Goal: Navigation & Orientation: Find specific page/section

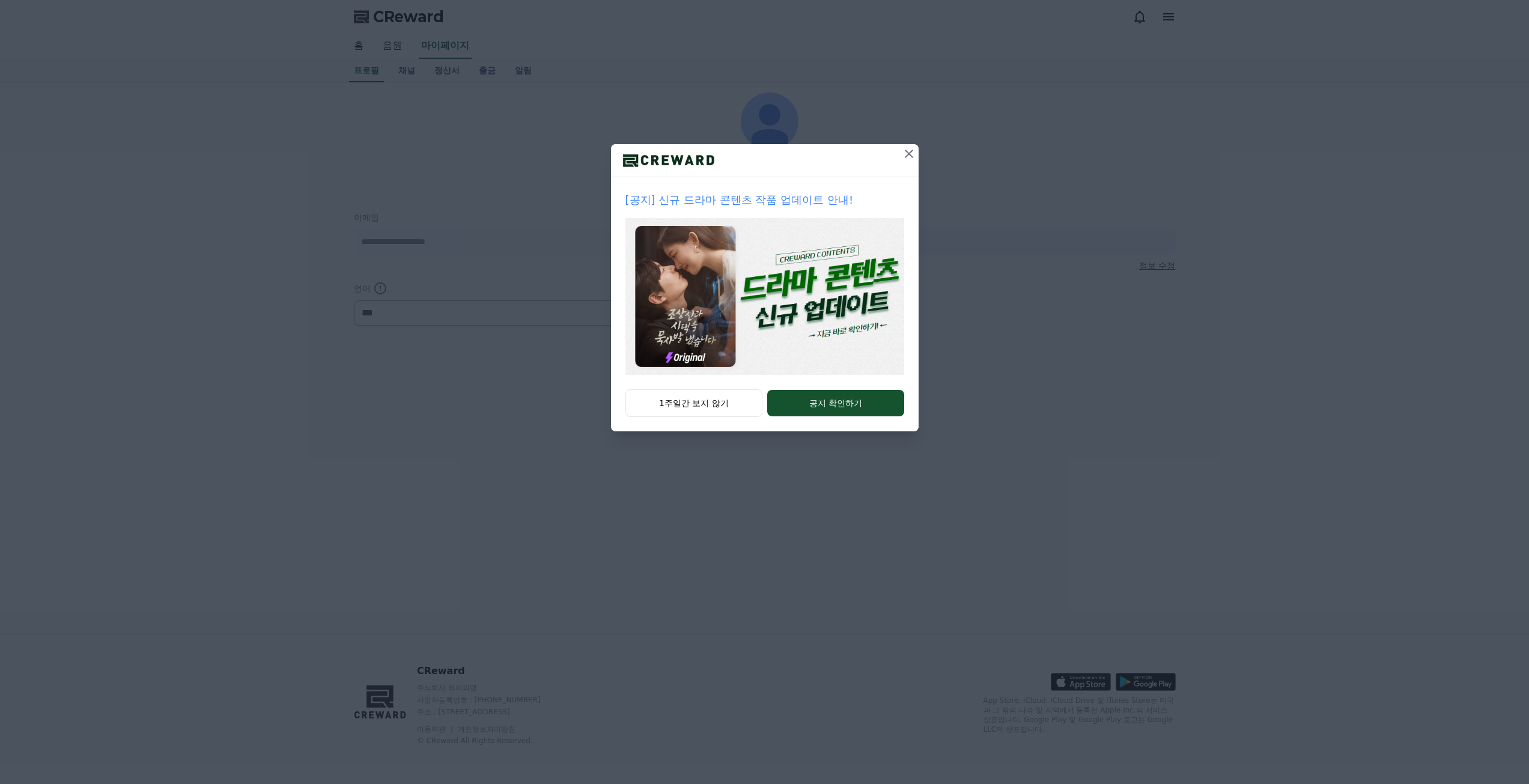
select select "**********"
click at [904, 155] on icon at bounding box center [908, 154] width 14 height 14
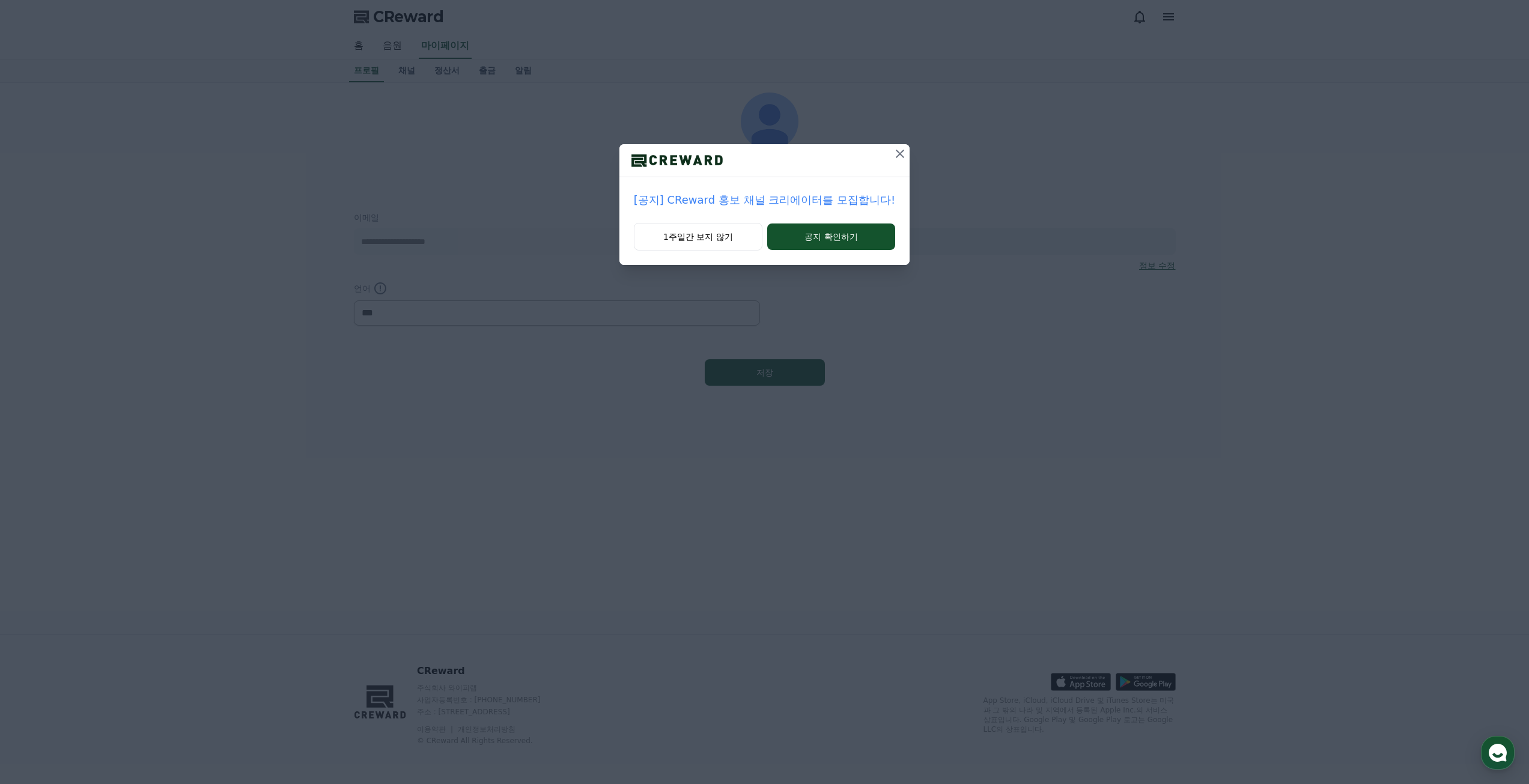
click at [904, 153] on button at bounding box center [899, 153] width 19 height 19
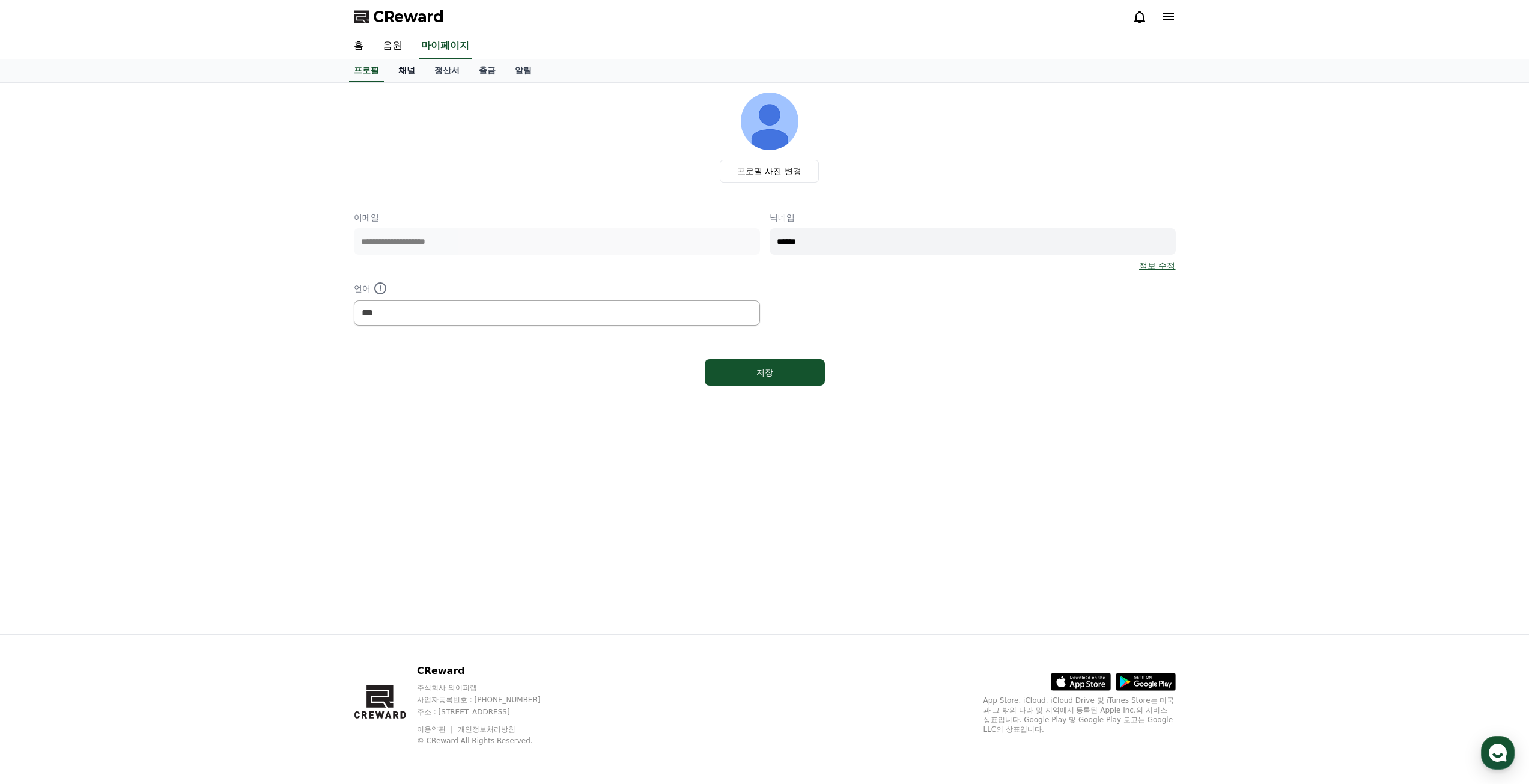
click at [401, 70] on link "채널" at bounding box center [407, 71] width 36 height 23
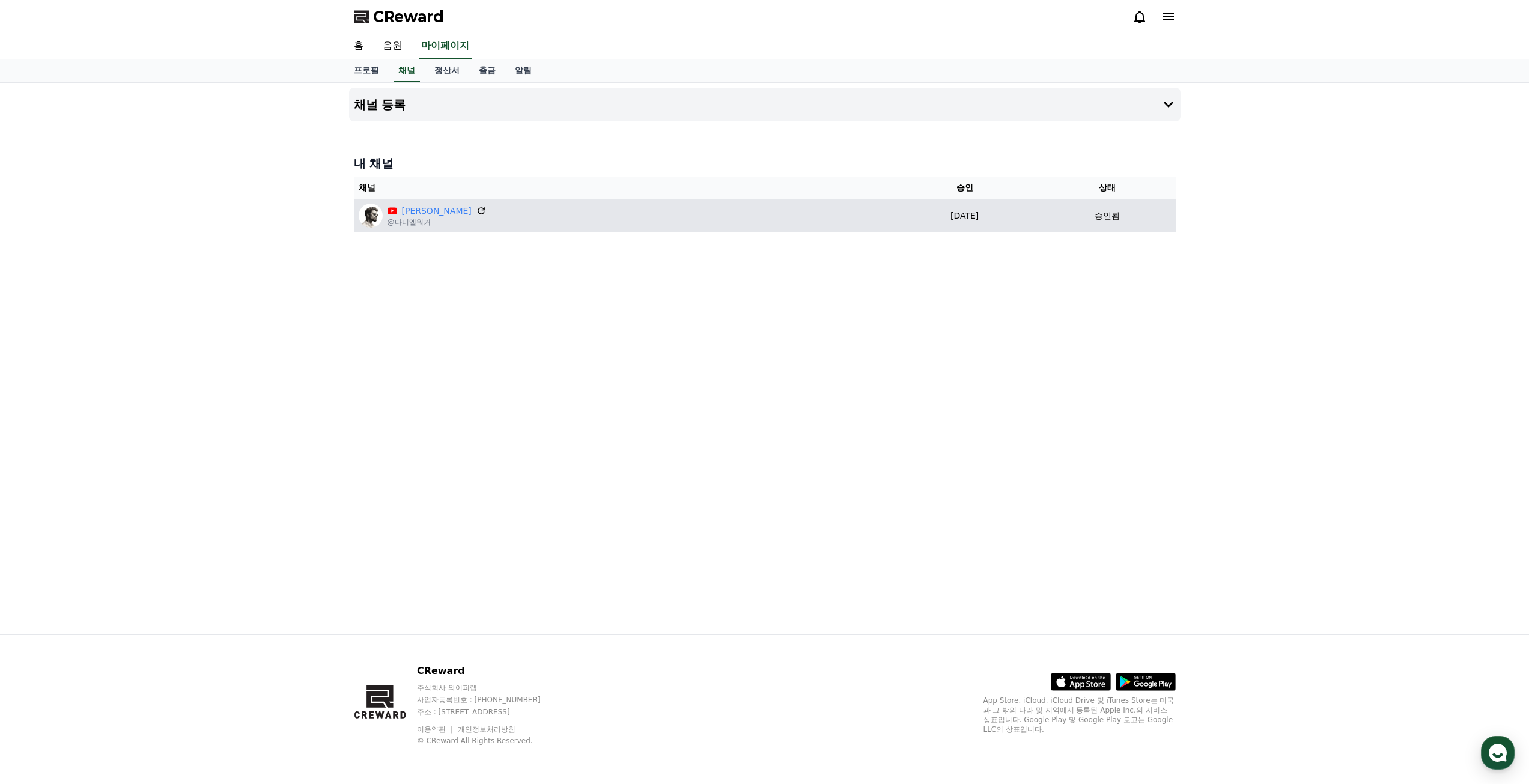
click at [476, 212] on icon at bounding box center [481, 211] width 11 height 11
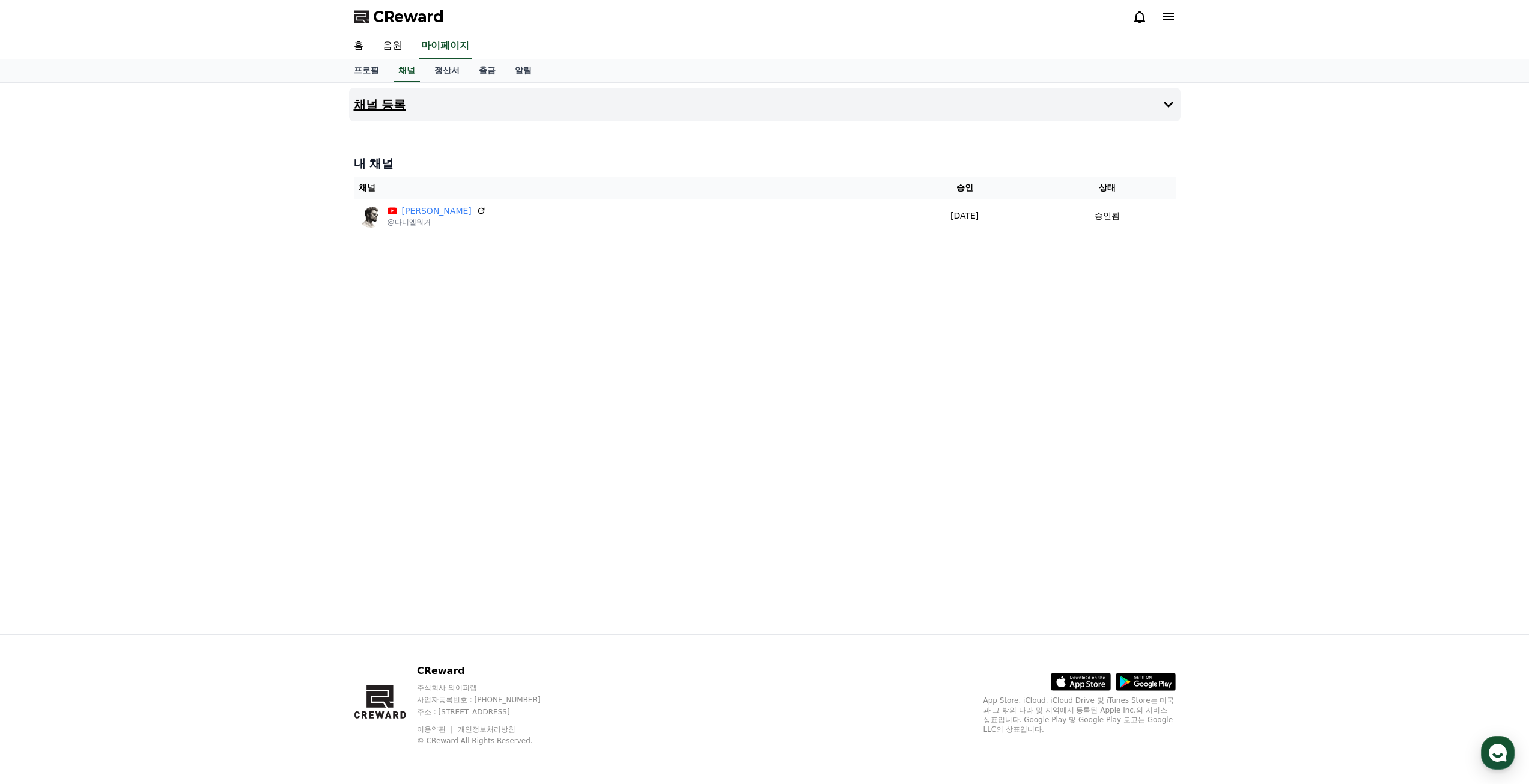
click at [1168, 107] on icon at bounding box center [1169, 105] width 10 height 6
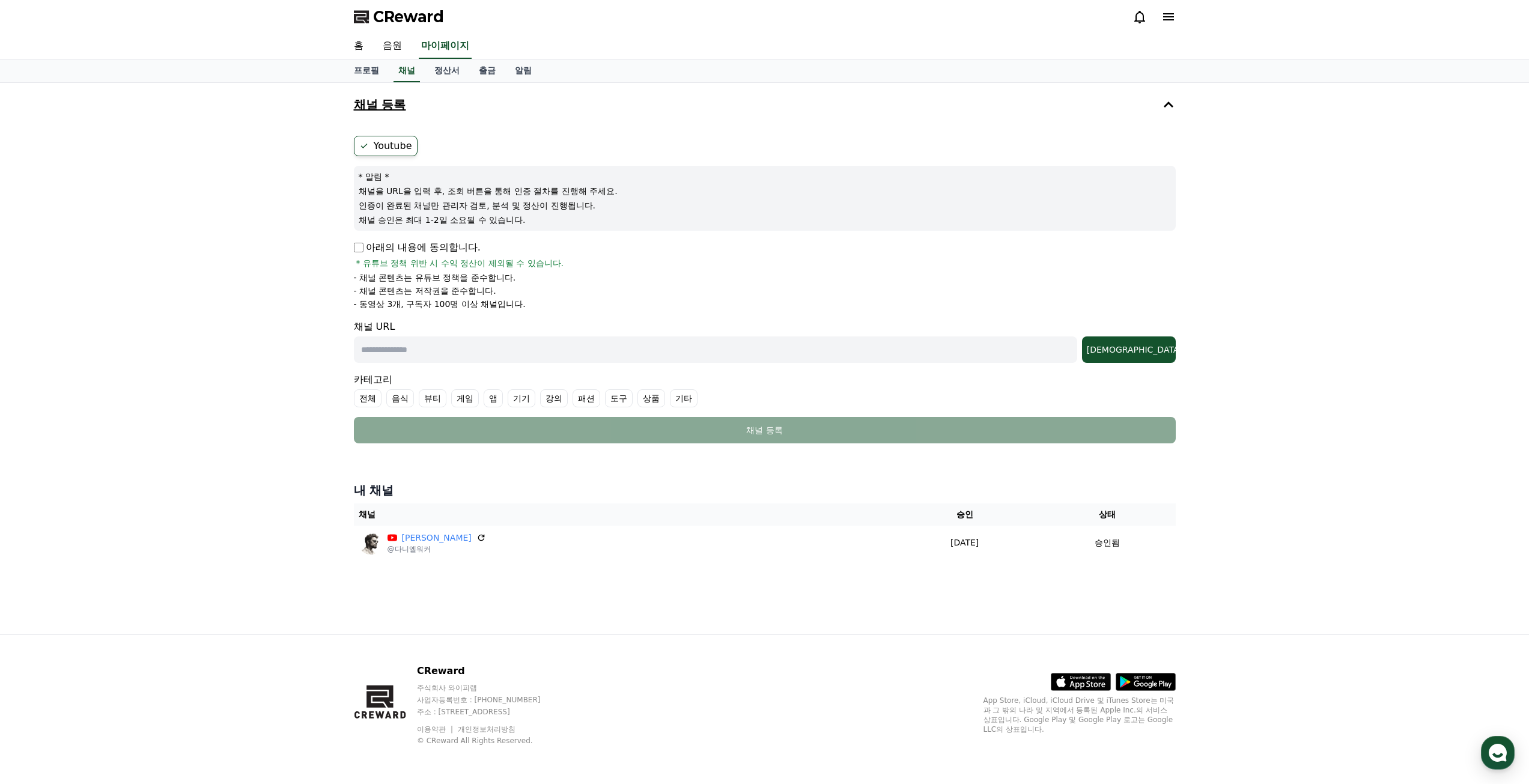
click at [1165, 108] on icon at bounding box center [1168, 104] width 14 height 14
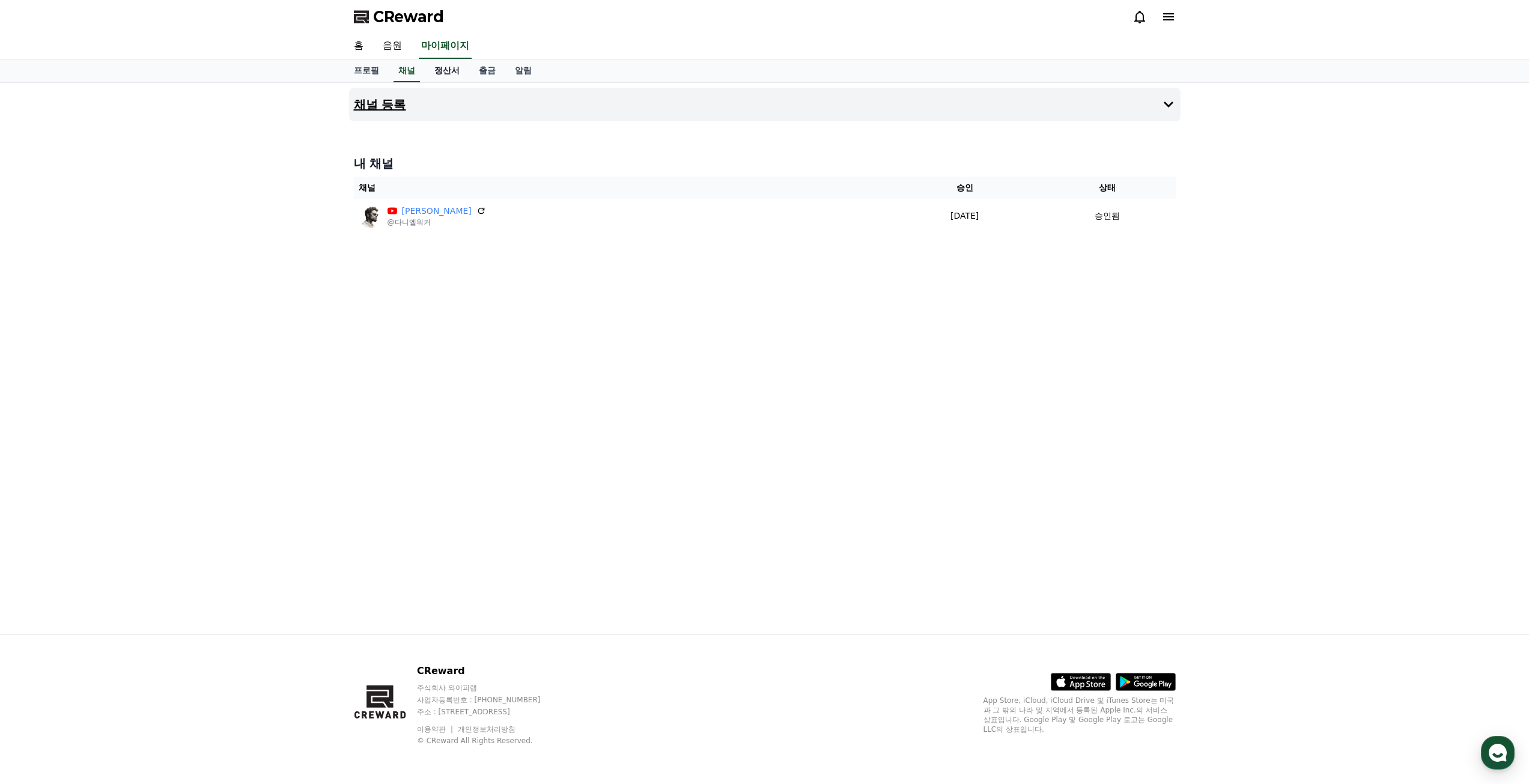
click at [455, 72] on link "정산서" at bounding box center [447, 71] width 44 height 23
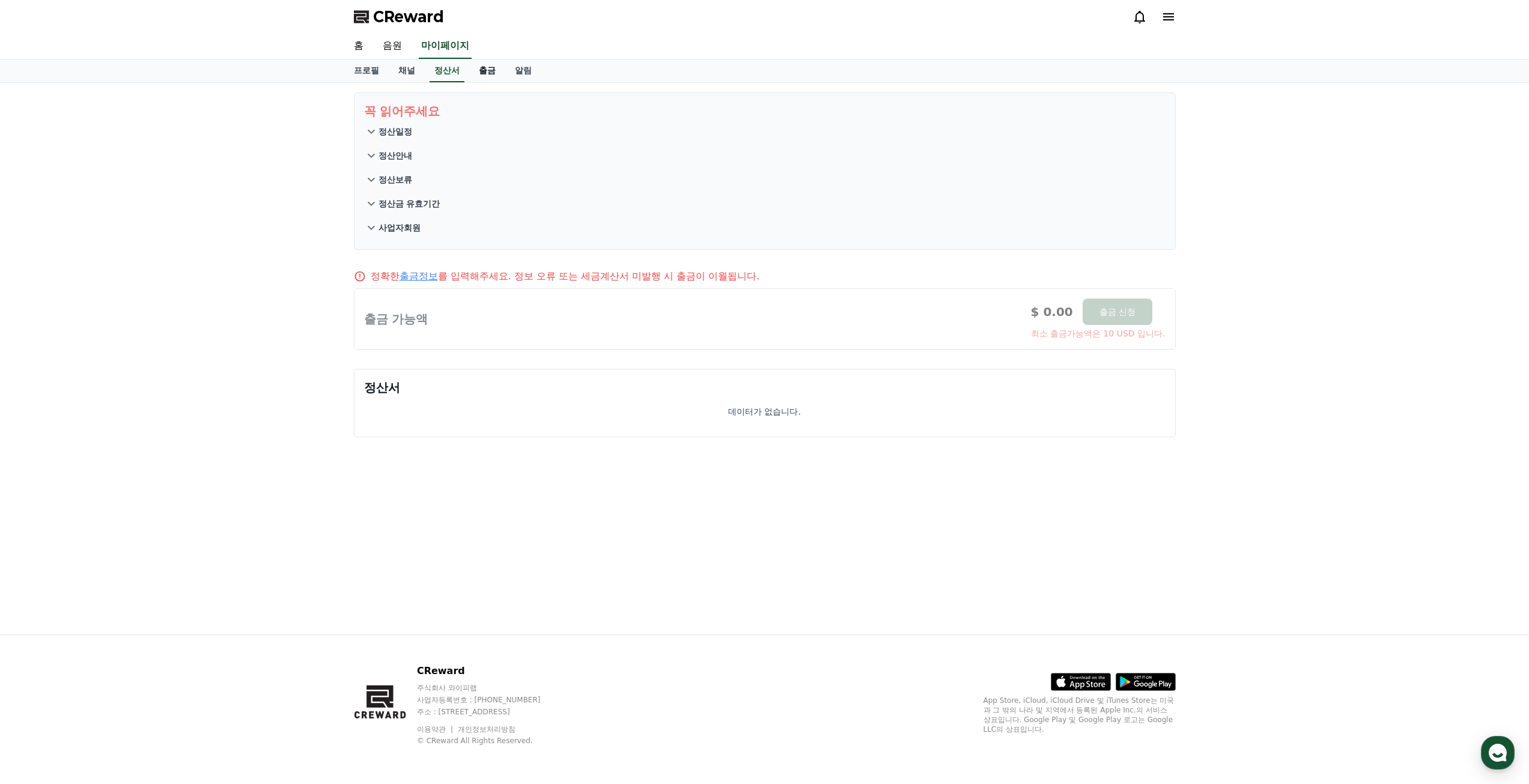
click at [482, 74] on link "출금" at bounding box center [488, 71] width 36 height 23
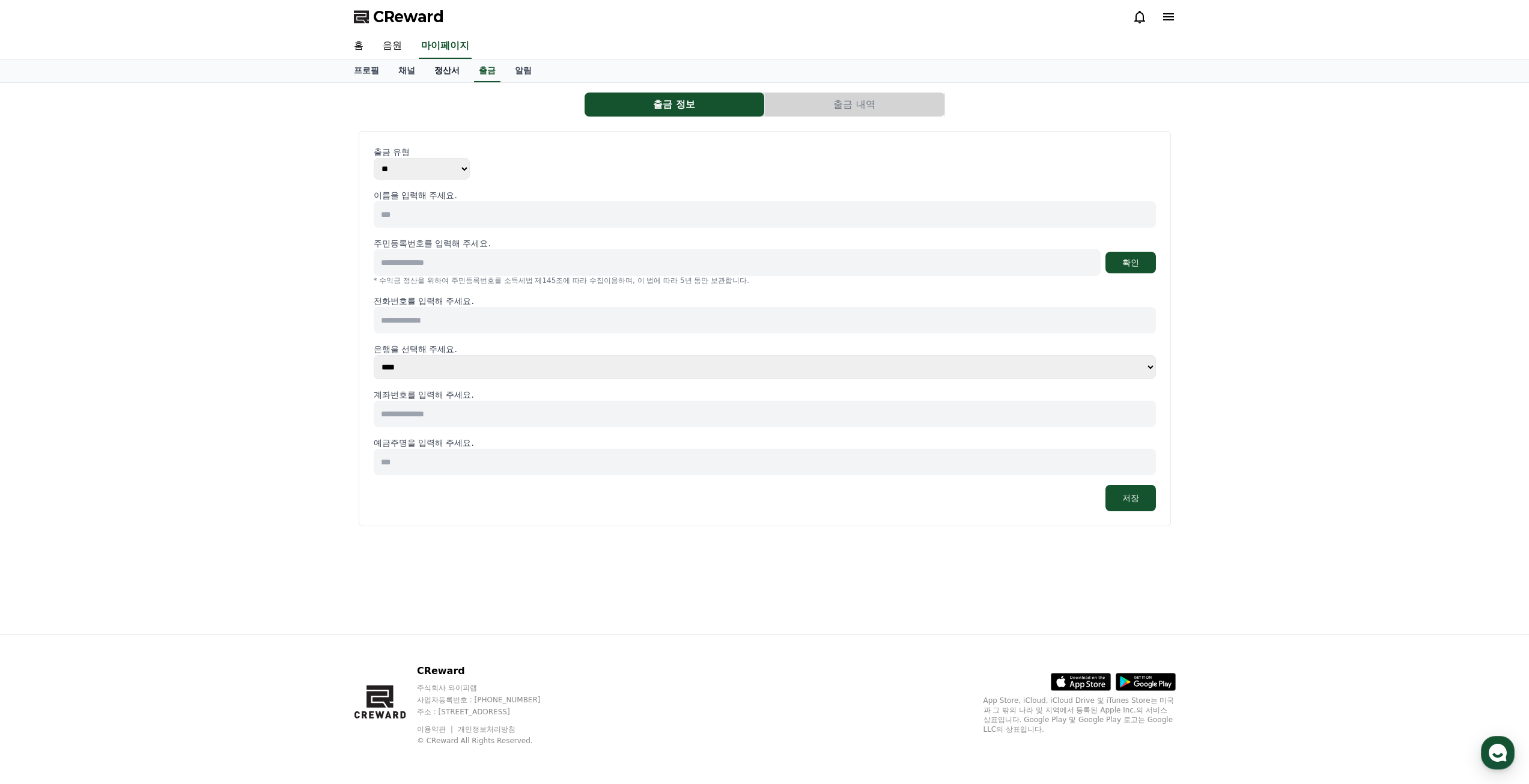
click at [452, 73] on link "정산서" at bounding box center [447, 71] width 44 height 23
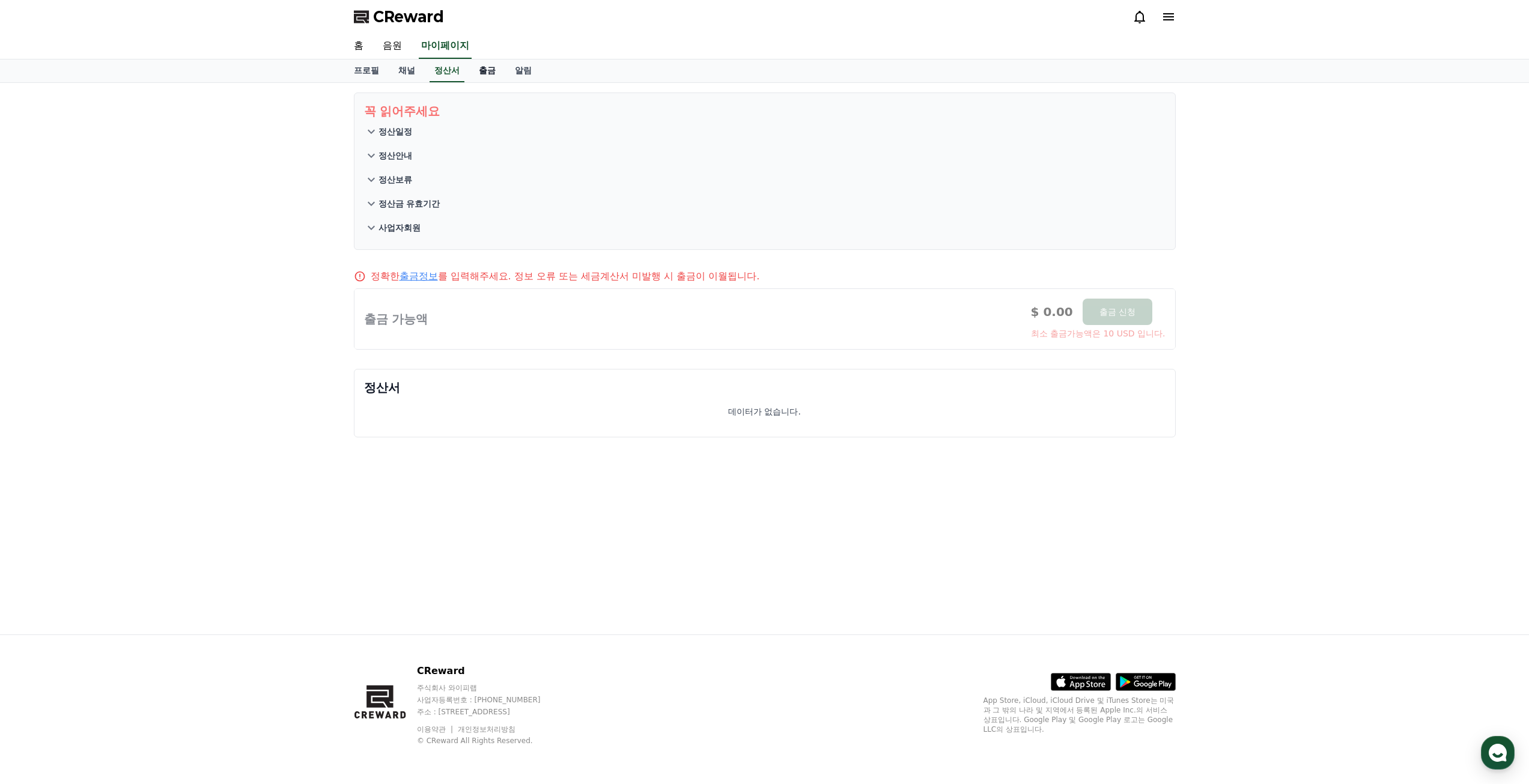
click at [483, 75] on link "출금" at bounding box center [488, 71] width 36 height 23
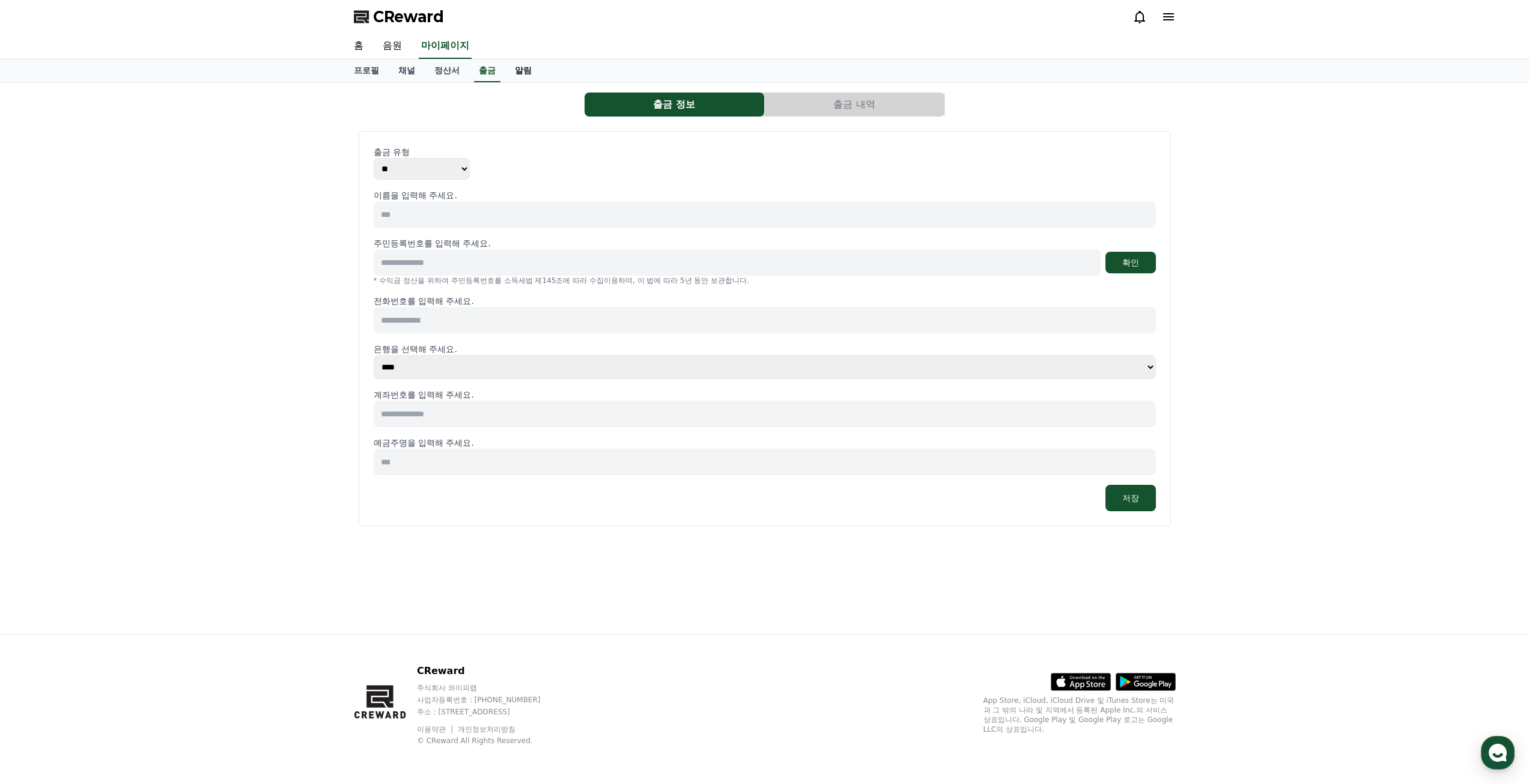
click at [523, 69] on link "알림" at bounding box center [524, 71] width 36 height 23
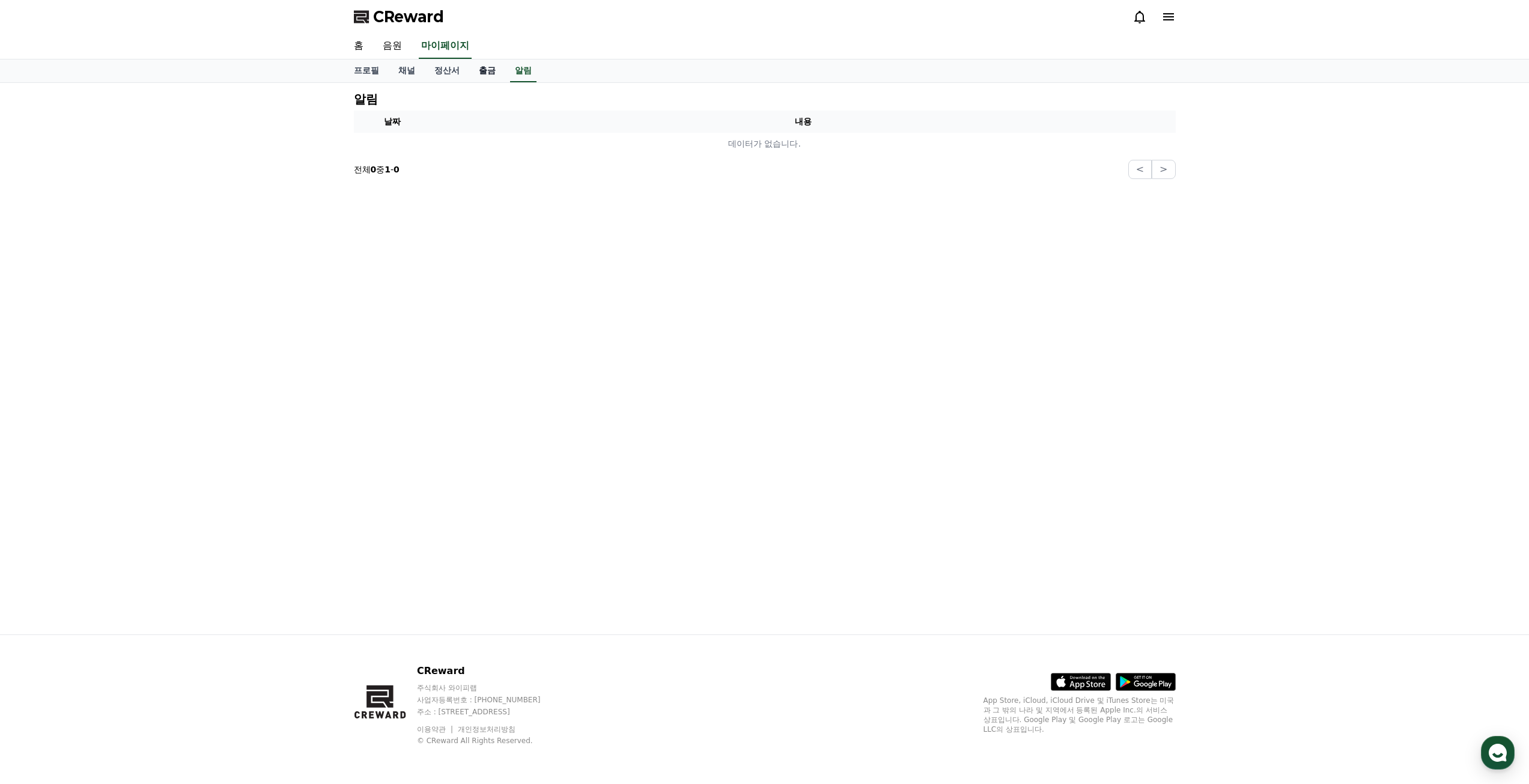
click at [473, 70] on link "출금" at bounding box center [488, 71] width 36 height 23
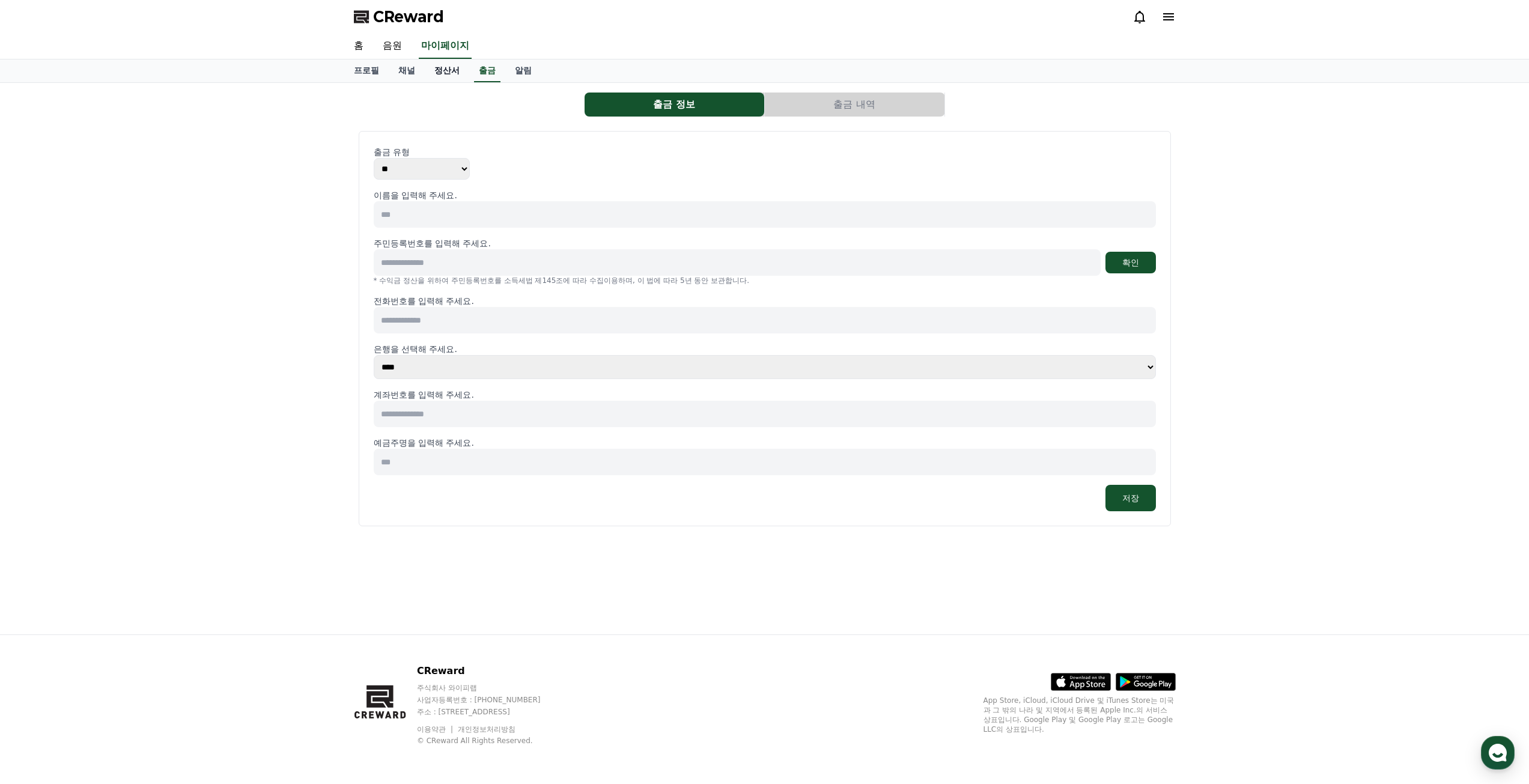
click at [447, 70] on link "정산서" at bounding box center [447, 71] width 44 height 23
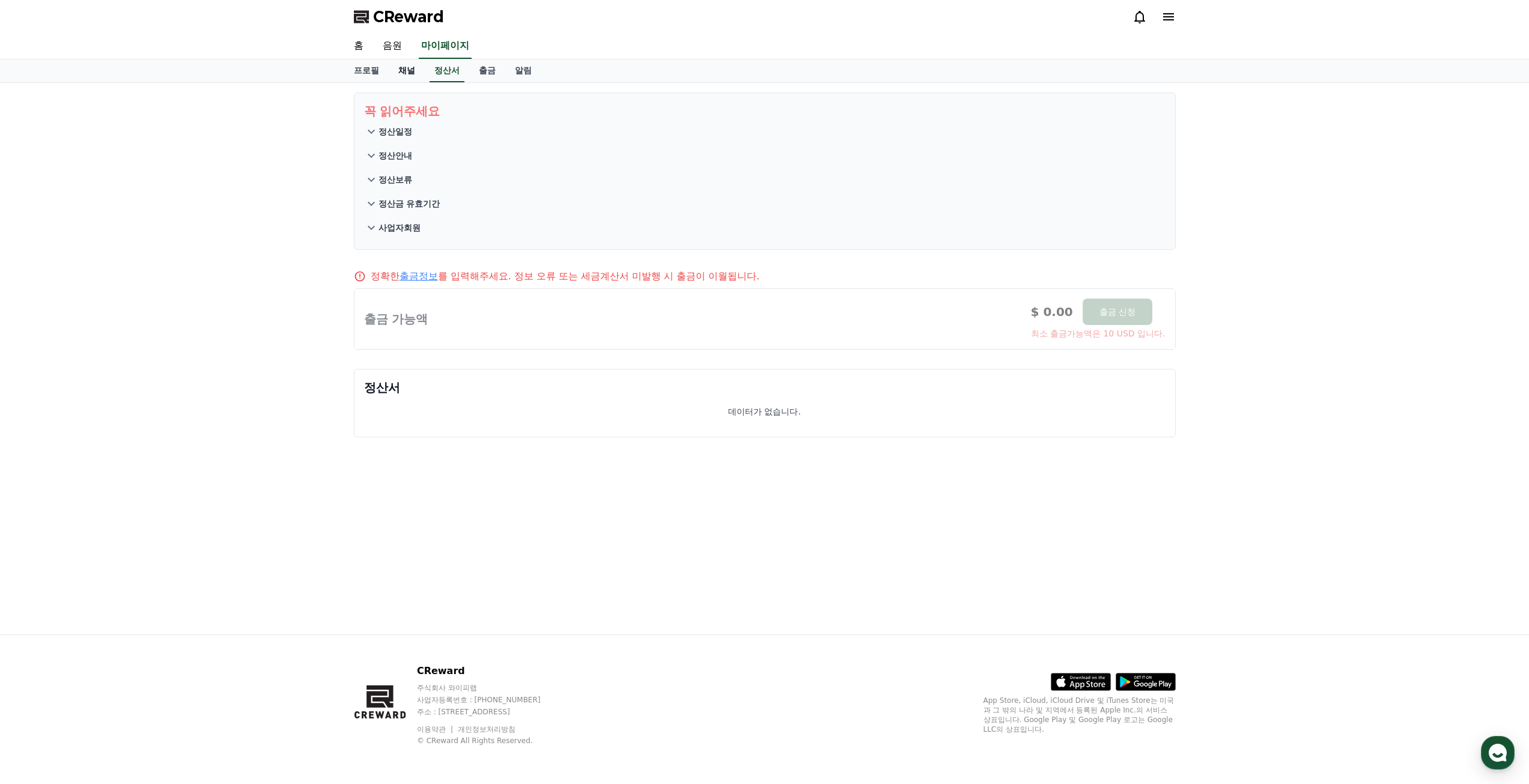
click at [405, 71] on link "채널" at bounding box center [407, 71] width 36 height 23
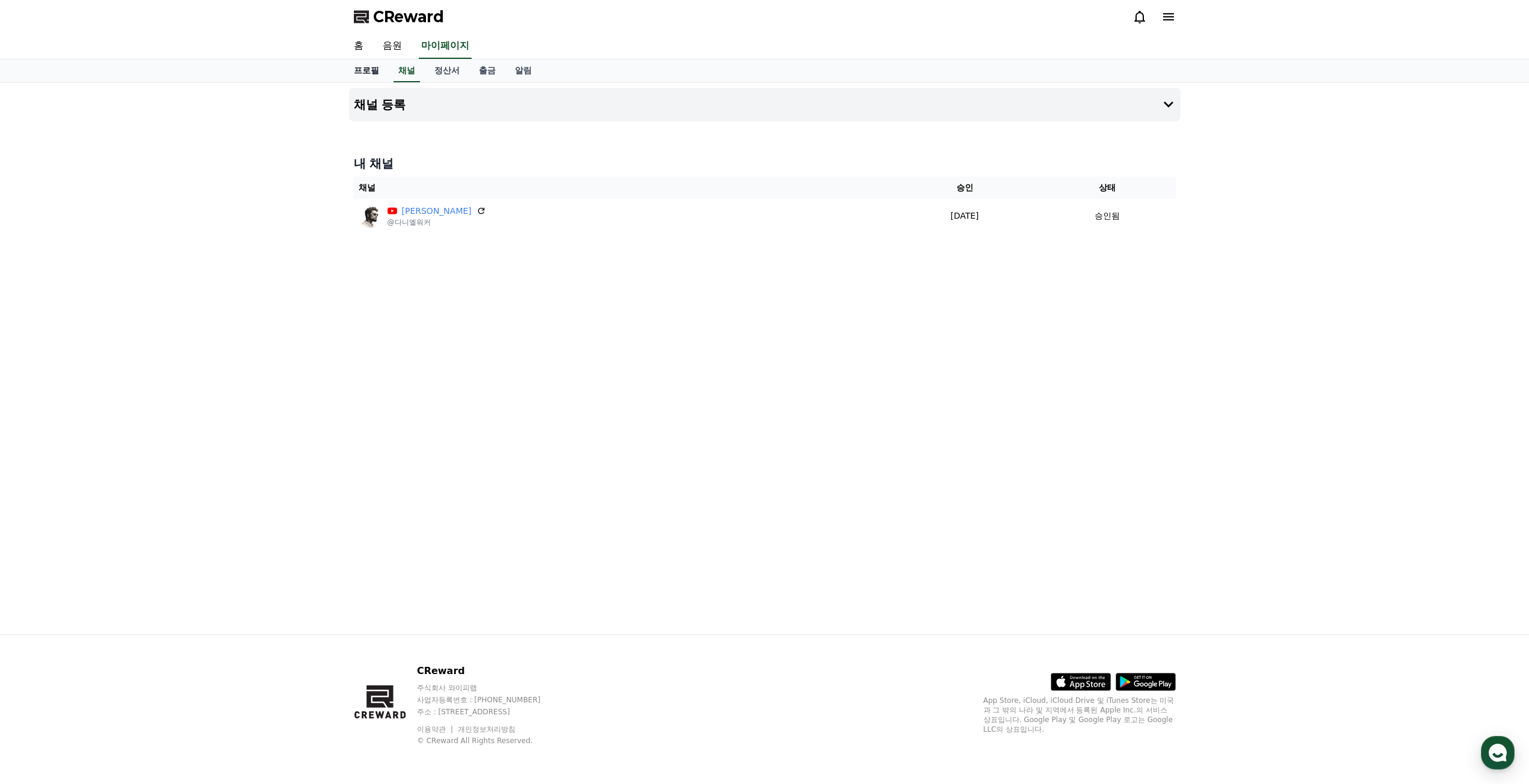
click at [378, 73] on link "프로필" at bounding box center [367, 71] width 44 height 23
select select "**********"
